Goal: Information Seeking & Learning: Check status

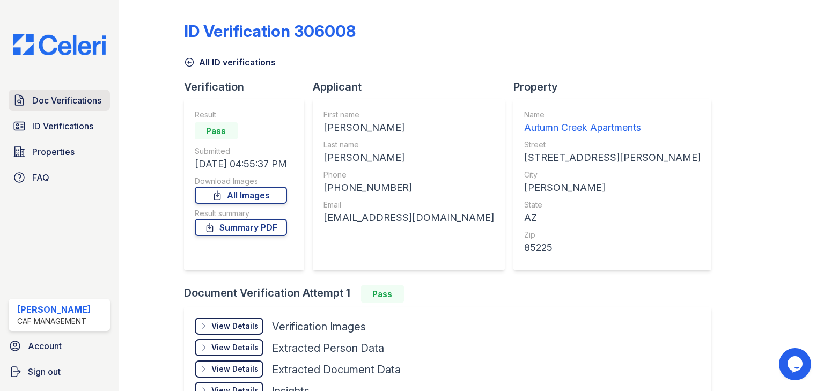
click at [86, 105] on span "Doc Verifications" at bounding box center [66, 100] width 69 height 13
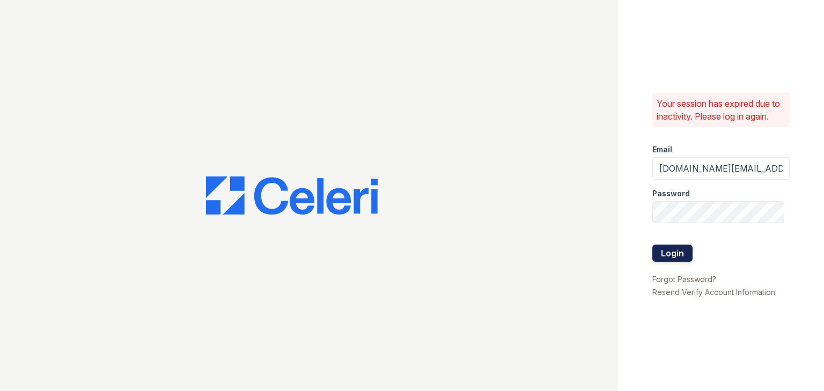
click at [677, 259] on button "Login" at bounding box center [673, 253] width 40 height 17
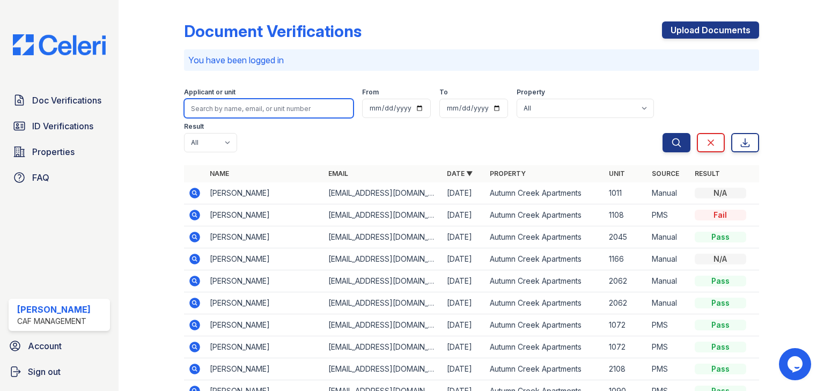
click at [236, 109] on input "search" at bounding box center [269, 108] width 170 height 19
paste input "[PERSON_NAME]"
type input "[PERSON_NAME]"
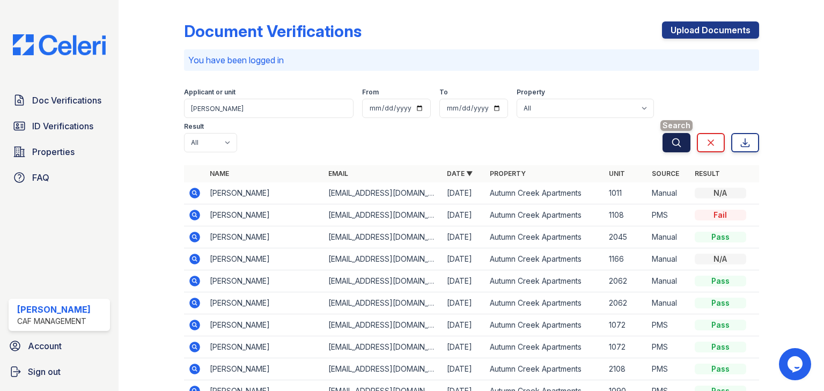
click at [671, 137] on icon "submit" at bounding box center [676, 142] width 11 height 11
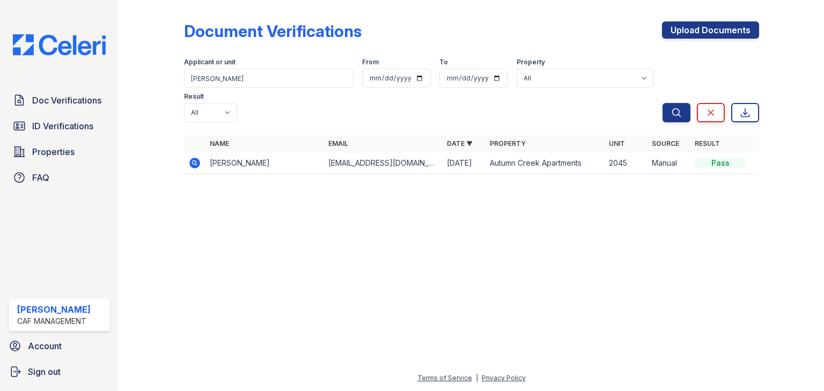
click at [194, 161] on icon at bounding box center [194, 162] width 3 height 3
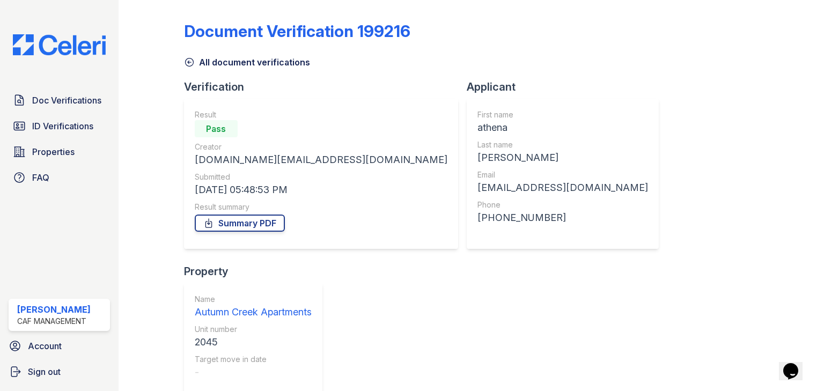
scroll to position [9, 0]
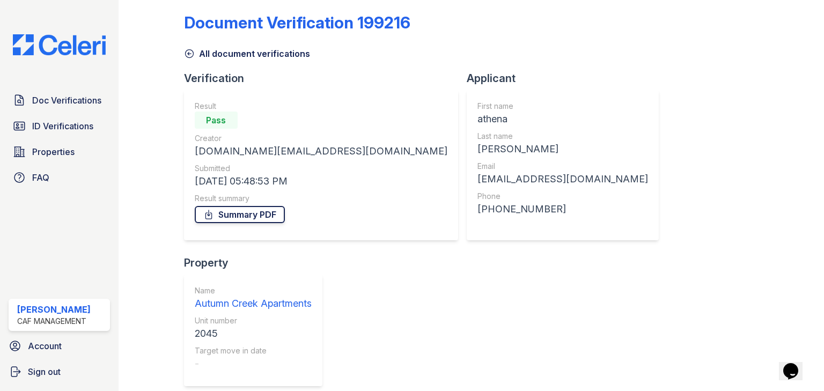
click at [250, 211] on link "Summary PDF" at bounding box center [240, 214] width 90 height 17
click at [58, 99] on span "Doc Verifications" at bounding box center [66, 100] width 69 height 13
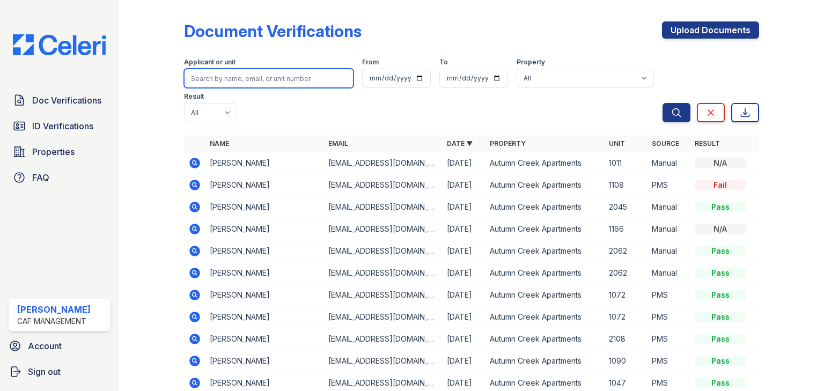
click at [210, 82] on input "search" at bounding box center [269, 78] width 170 height 19
paste input "Jose Vitela"
type input "Jose Vitela"
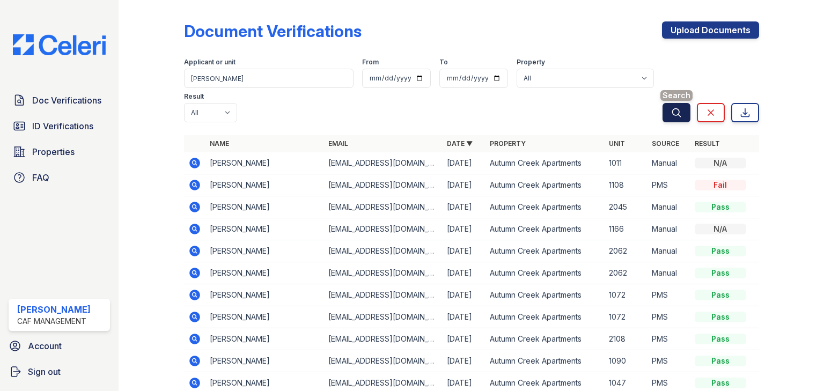
click at [671, 107] on icon "submit" at bounding box center [676, 112] width 11 height 11
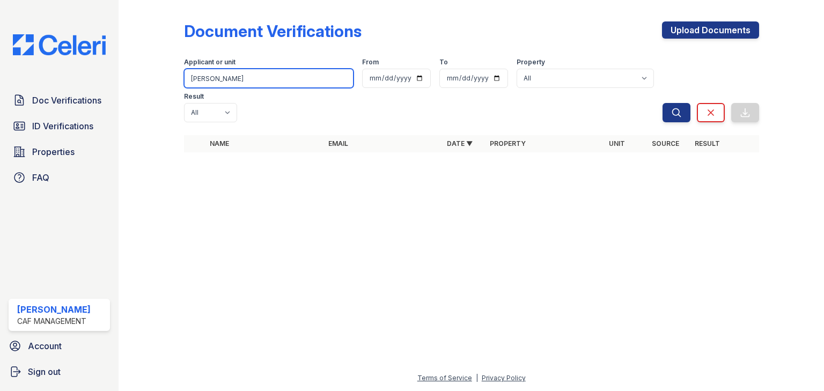
drag, startPoint x: 231, startPoint y: 78, endPoint x: 206, endPoint y: 79, distance: 25.2
click at [206, 79] on input "Jose Vitela" at bounding box center [269, 78] width 170 height 19
click at [281, 77] on input "Jose Vitela" at bounding box center [269, 78] width 170 height 19
click at [240, 79] on input "search" at bounding box center [269, 78] width 170 height 19
click at [238, 76] on input "search" at bounding box center [269, 78] width 170 height 19
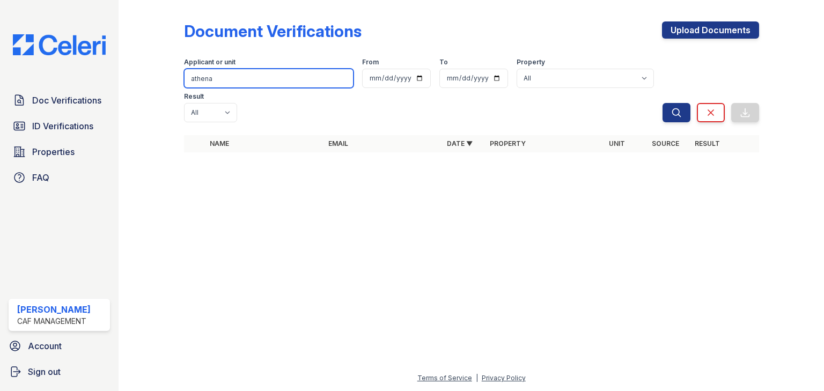
type input "athena"
click at [663, 103] on button "Search" at bounding box center [677, 112] width 28 height 19
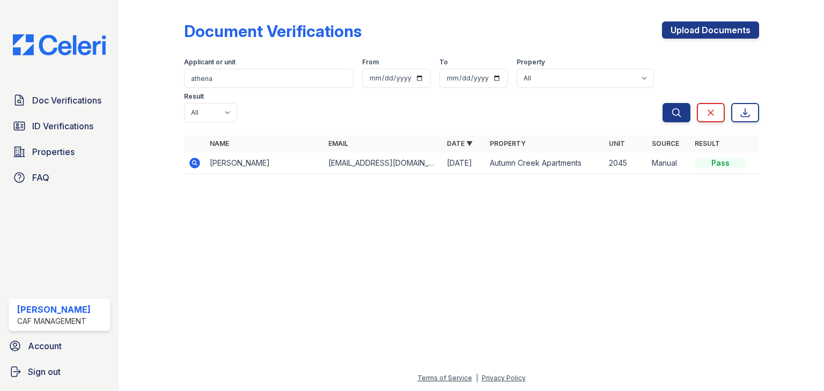
click at [194, 157] on icon at bounding box center [194, 163] width 13 height 13
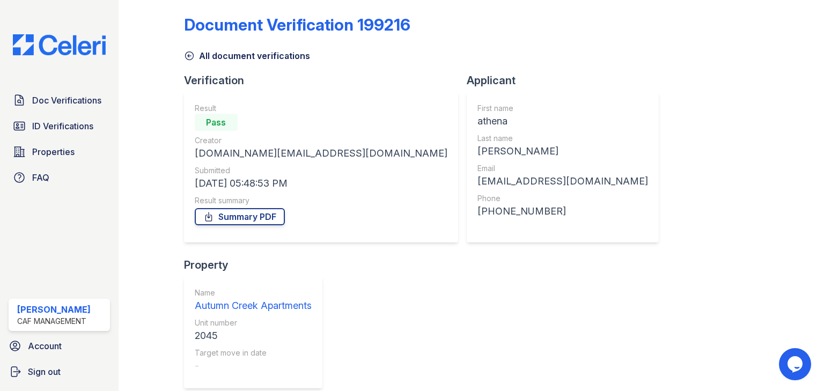
scroll to position [9, 0]
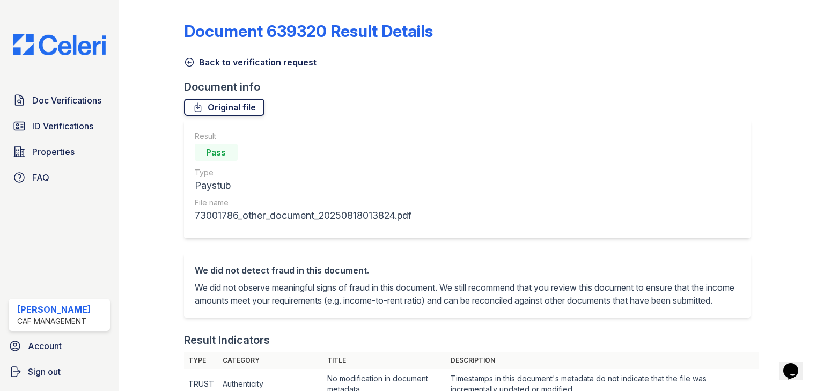
click at [246, 106] on link "Original file" at bounding box center [224, 107] width 80 height 17
click at [189, 60] on icon at bounding box center [189, 62] width 11 height 11
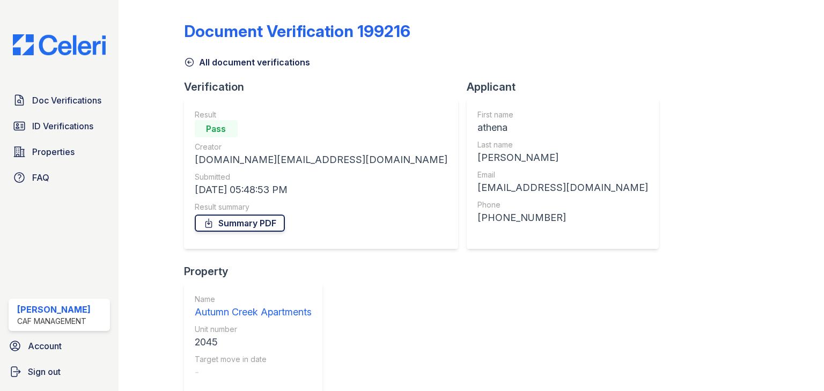
click at [225, 224] on link "Summary PDF" at bounding box center [240, 223] width 90 height 17
click at [72, 127] on span "ID Verifications" at bounding box center [62, 126] width 61 height 13
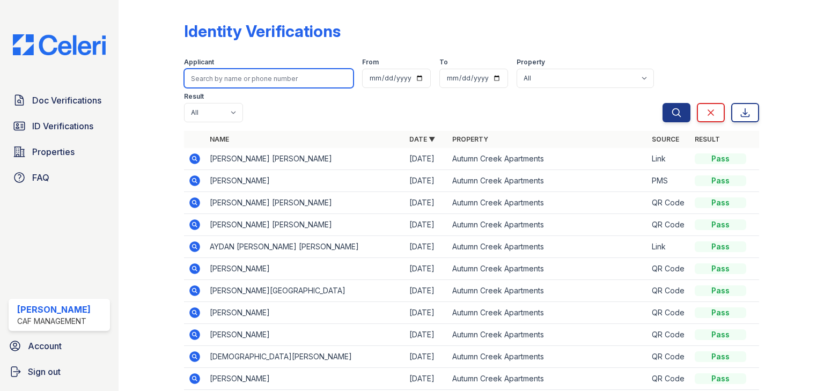
click at [200, 79] on input "search" at bounding box center [269, 78] width 170 height 19
paste input "Linares"
type input "Linares"
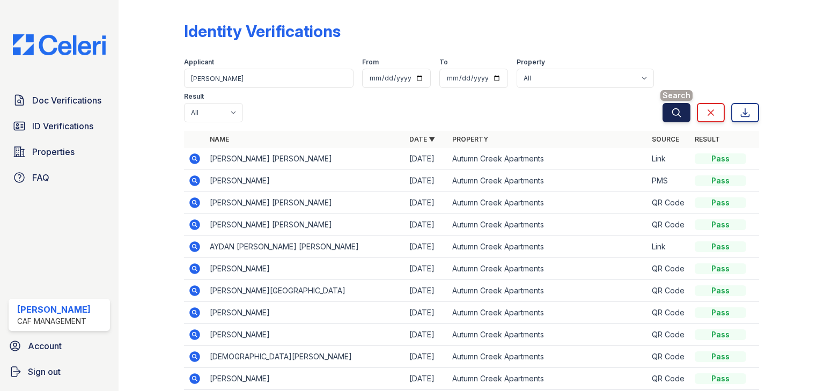
click at [674, 117] on icon "submit" at bounding box center [676, 112] width 11 height 11
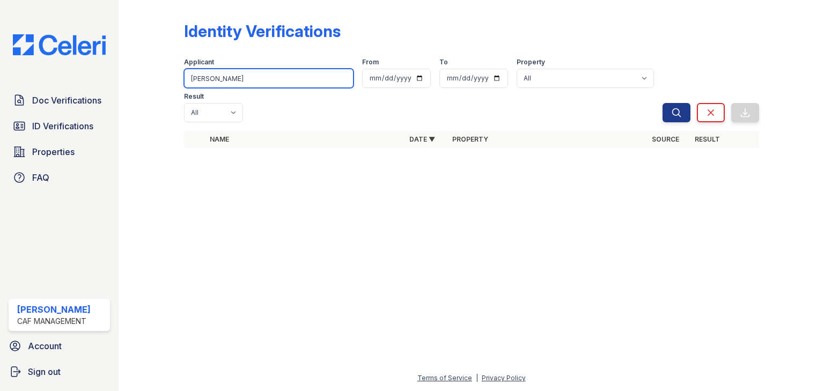
drag, startPoint x: 235, startPoint y: 79, endPoint x: 175, endPoint y: 79, distance: 59.6
click at [175, 79] on div "Identity Verifications Filter Applicant Linares From To Property All Autumn Cre…" at bounding box center [471, 88] width 671 height 176
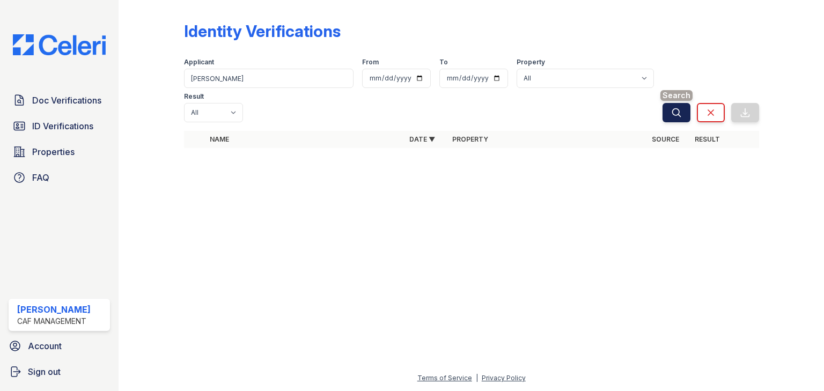
click at [677, 107] on icon "submit" at bounding box center [676, 112] width 11 height 11
click at [83, 126] on span "ID Verifications" at bounding box center [62, 126] width 61 height 13
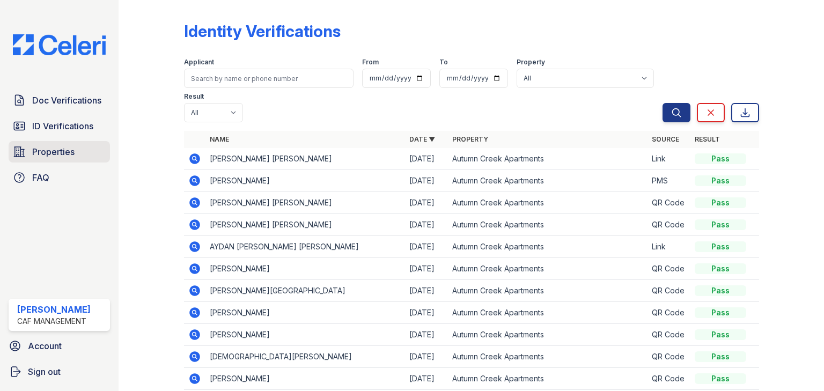
click at [57, 155] on span "Properties" at bounding box center [53, 151] width 42 height 13
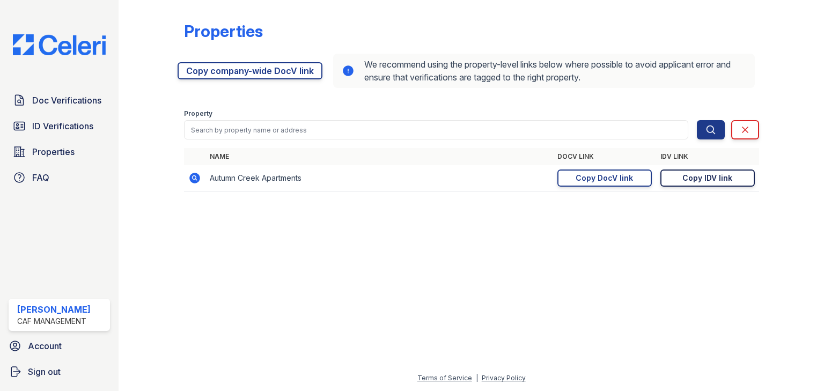
click at [704, 178] on div "Copy IDV link" at bounding box center [708, 178] width 50 height 11
click at [708, 179] on div "Copy IDV link" at bounding box center [708, 178] width 50 height 11
